Goal: Obtain resource: Obtain resource

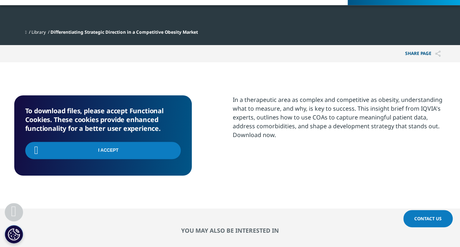
scroll to position [80, 432]
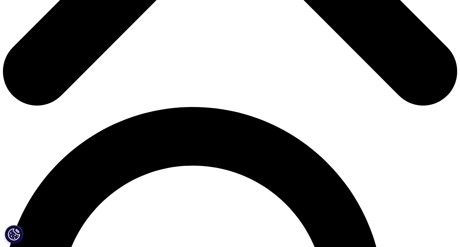
scroll to position [329, 0]
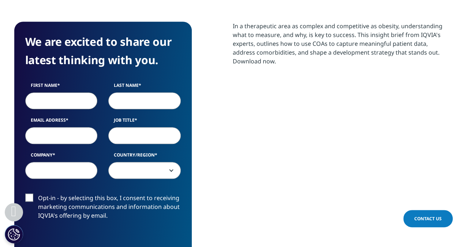
click at [57, 104] on input "First Name" at bounding box center [61, 100] width 72 height 17
type input "Beatriz"
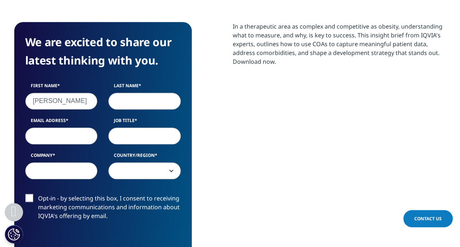
type input "Mendes"
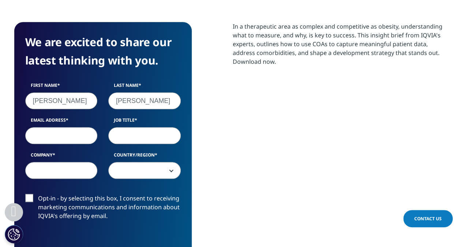
type input "beatriz.mendes.ext@boehringer-ingelheim.com"
type input "Boehringer Ingelheim"
select select "[GEOGRAPHIC_DATA]"
click at [148, 136] on input "Job Title" at bounding box center [144, 135] width 72 height 17
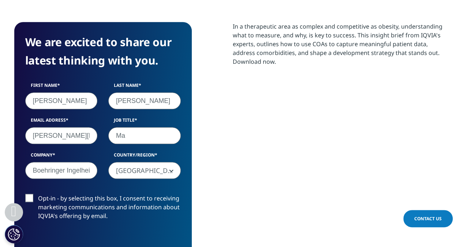
type input "M"
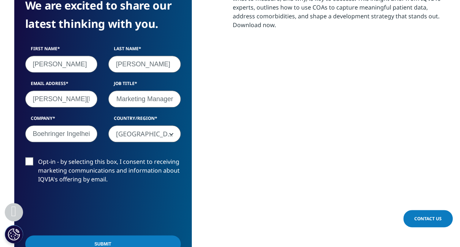
scroll to position [439, 0]
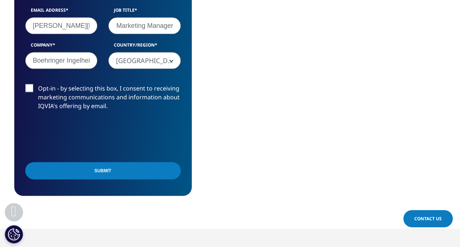
type input "Digital Marketing Manager"
click at [105, 167] on input "Submit" at bounding box center [103, 170] width 156 height 17
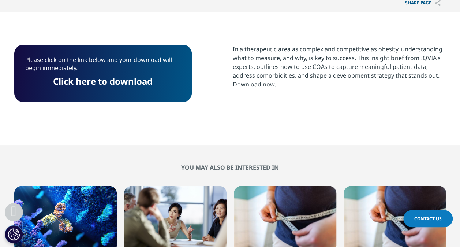
scroll to position [253, 0]
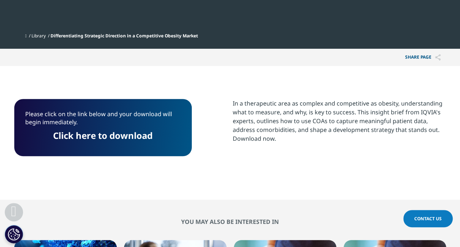
click at [104, 137] on link "Click here to download" at bounding box center [103, 135] width 100 height 12
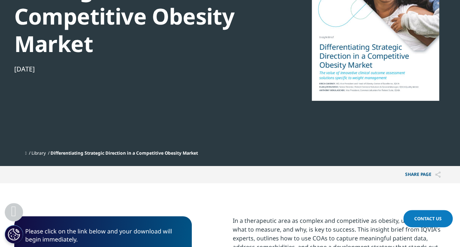
scroll to position [33, 0]
